Goal: Find specific page/section: Find specific page/section

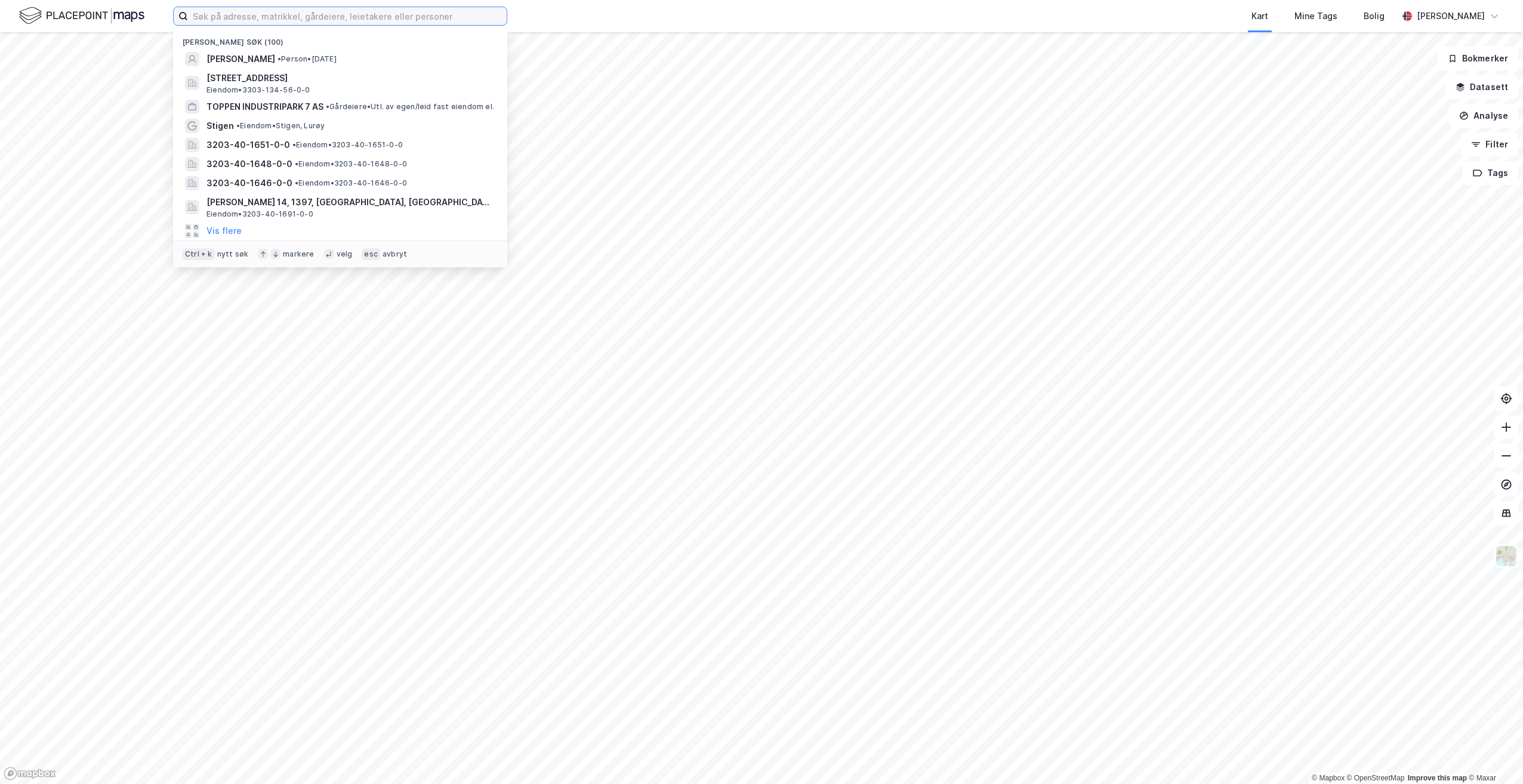
click at [343, 12] on input at bounding box center [347, 16] width 319 height 18
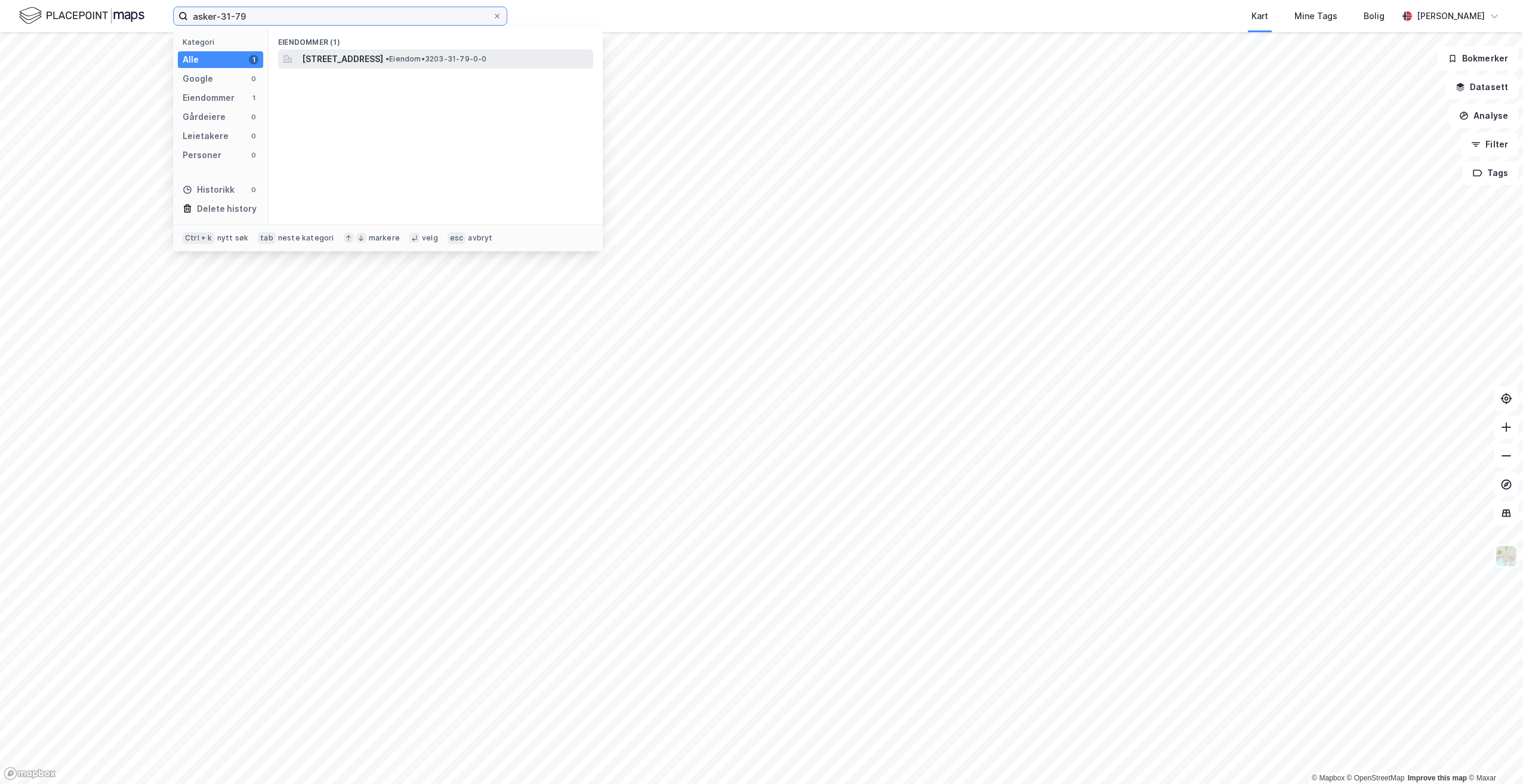
type input "asker-31-79"
click at [383, 61] on span "[STREET_ADDRESS]" at bounding box center [342, 59] width 81 height 14
